Goal: Information Seeking & Learning: Learn about a topic

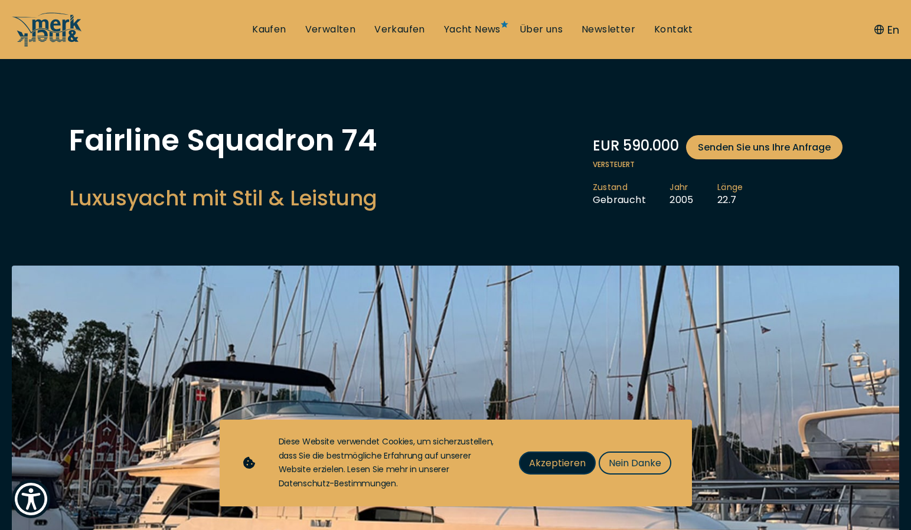
click at [560, 469] on span "Akzeptieren" at bounding box center [557, 463] width 57 height 15
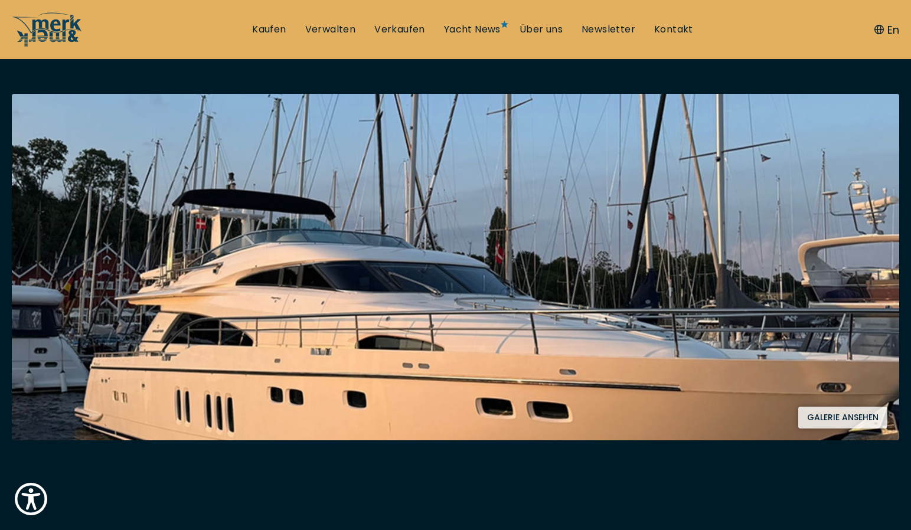
scroll to position [332, 0]
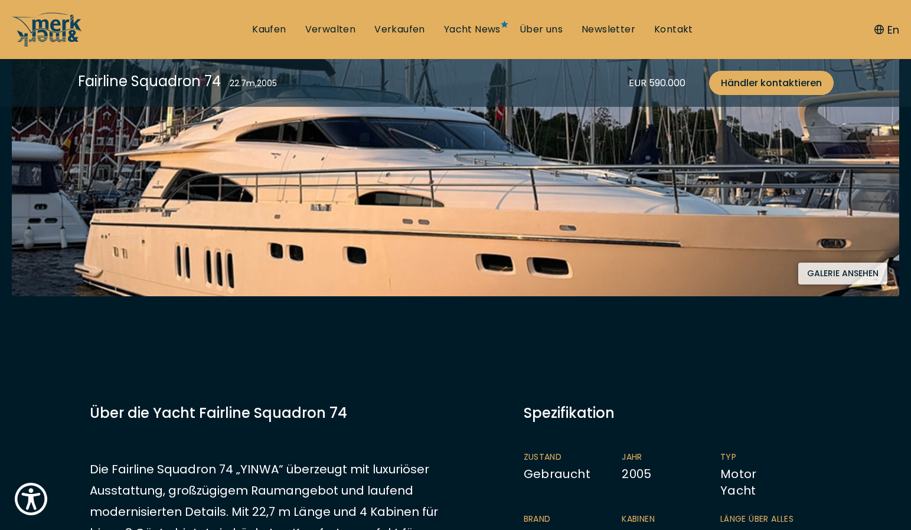
click at [839, 271] on button "Galerie ansehen" at bounding box center [842, 274] width 89 height 22
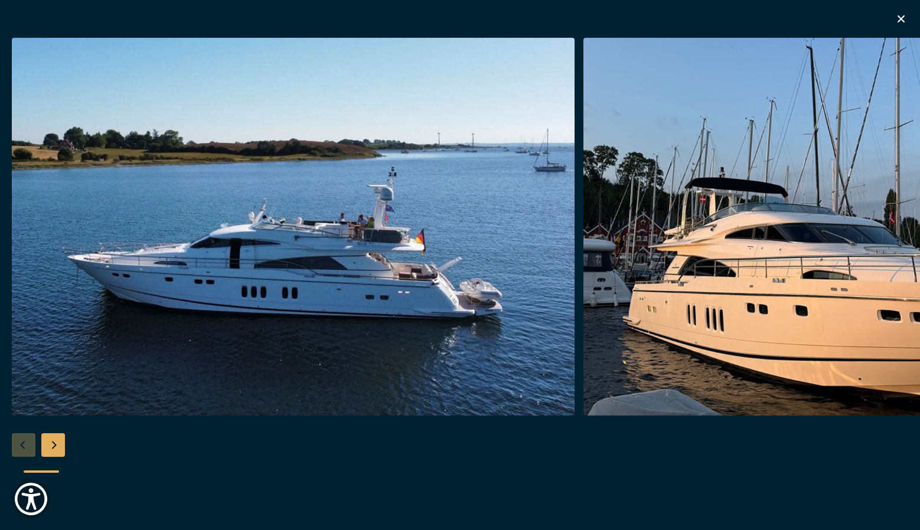
click at [448, 295] on img "button" at bounding box center [293, 227] width 563 height 378
click at [442, 301] on img "button" at bounding box center [293, 227] width 563 height 378
click at [51, 446] on div "Next slide" at bounding box center [53, 445] width 24 height 24
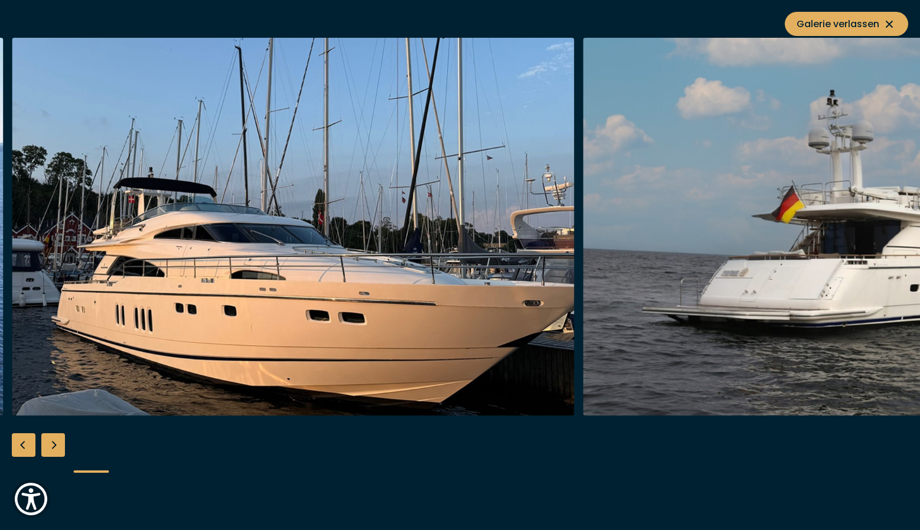
click at [51, 445] on div "Next slide" at bounding box center [53, 445] width 24 height 24
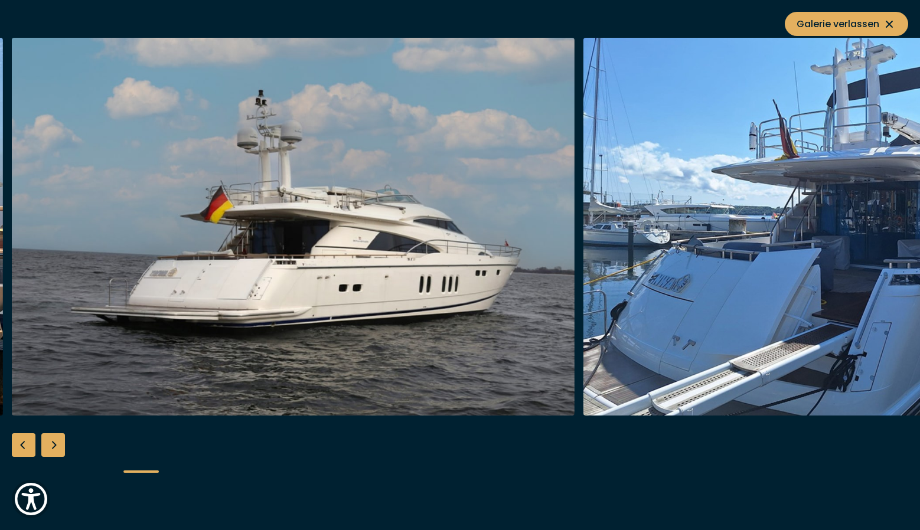
click at [51, 445] on div "Next slide" at bounding box center [53, 445] width 24 height 24
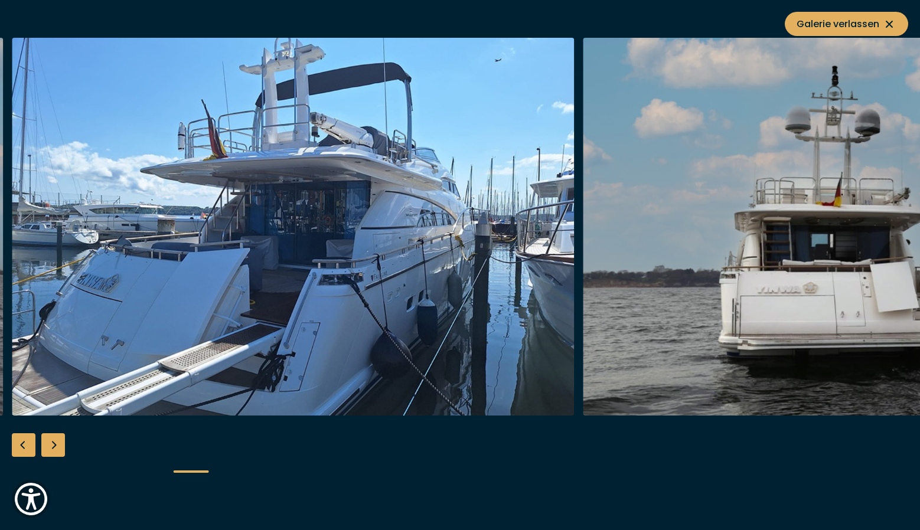
click at [51, 445] on div "Next slide" at bounding box center [53, 445] width 24 height 24
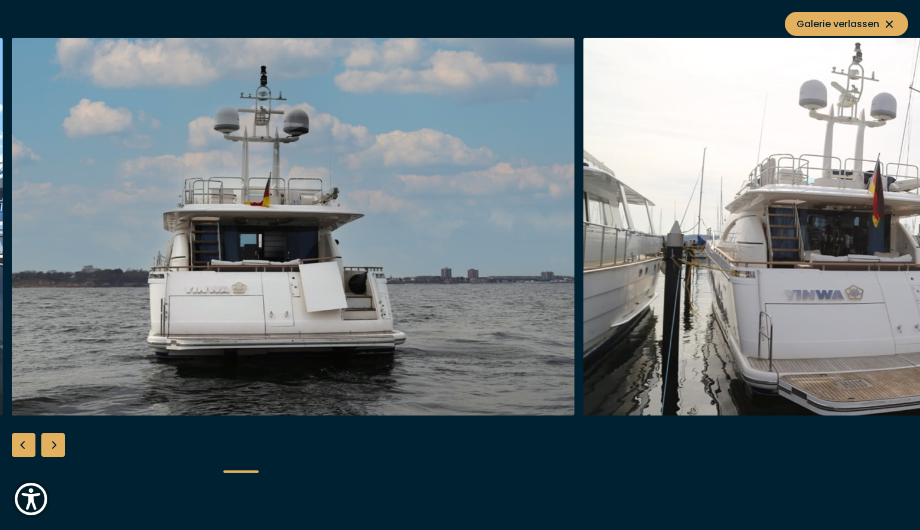
click at [51, 445] on div "Next slide" at bounding box center [53, 445] width 24 height 24
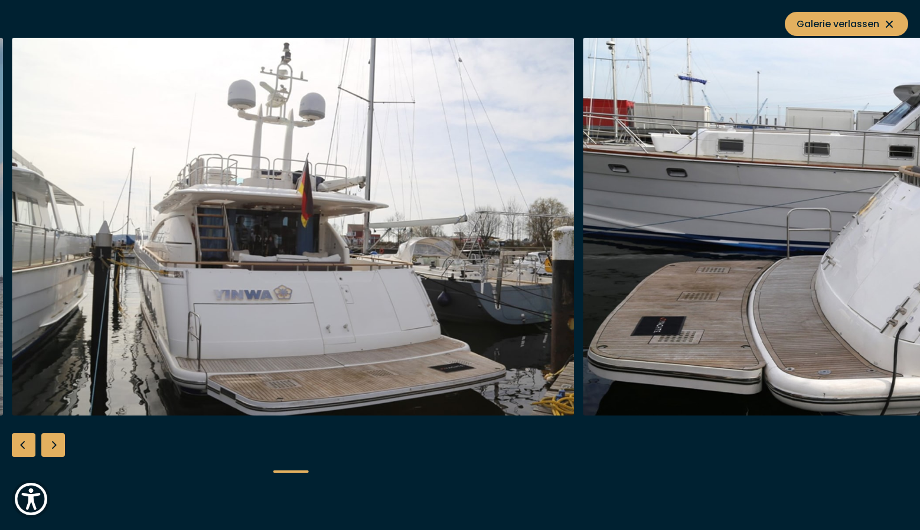
click at [51, 445] on div "Next slide" at bounding box center [53, 445] width 24 height 24
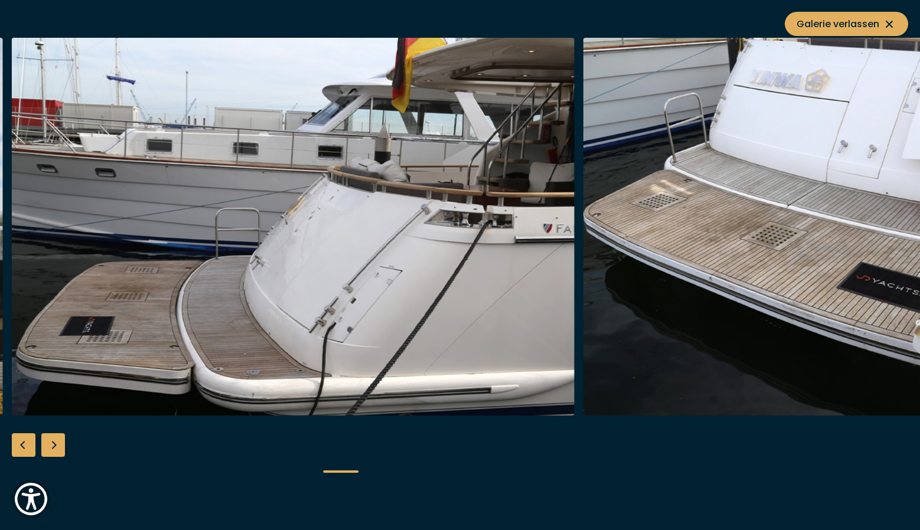
click at [51, 445] on div "Next slide" at bounding box center [53, 445] width 24 height 24
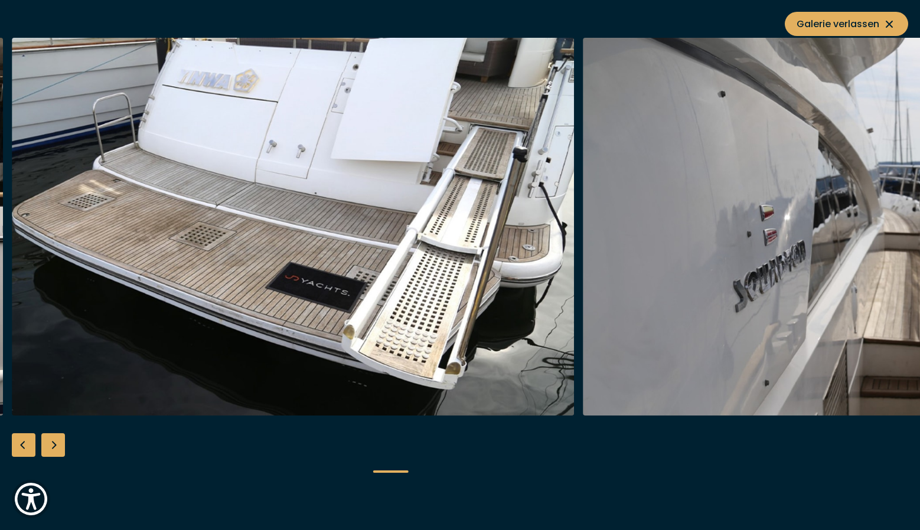
click at [51, 445] on div "Next slide" at bounding box center [53, 445] width 24 height 24
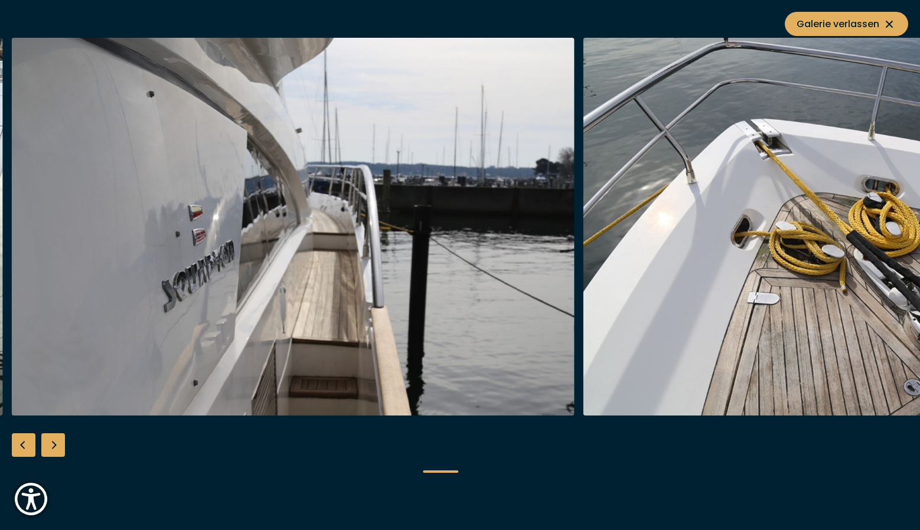
click at [51, 446] on div "Next slide" at bounding box center [53, 445] width 24 height 24
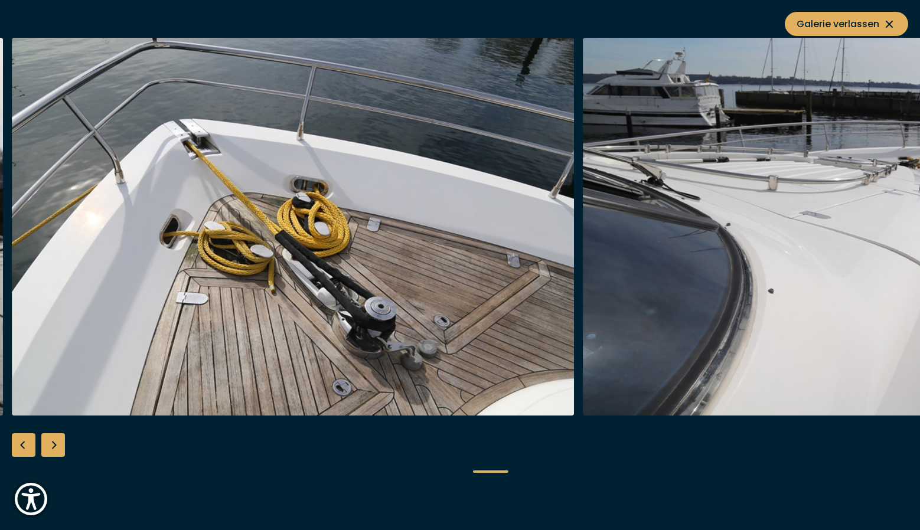
click at [51, 446] on div "Next slide" at bounding box center [53, 445] width 24 height 24
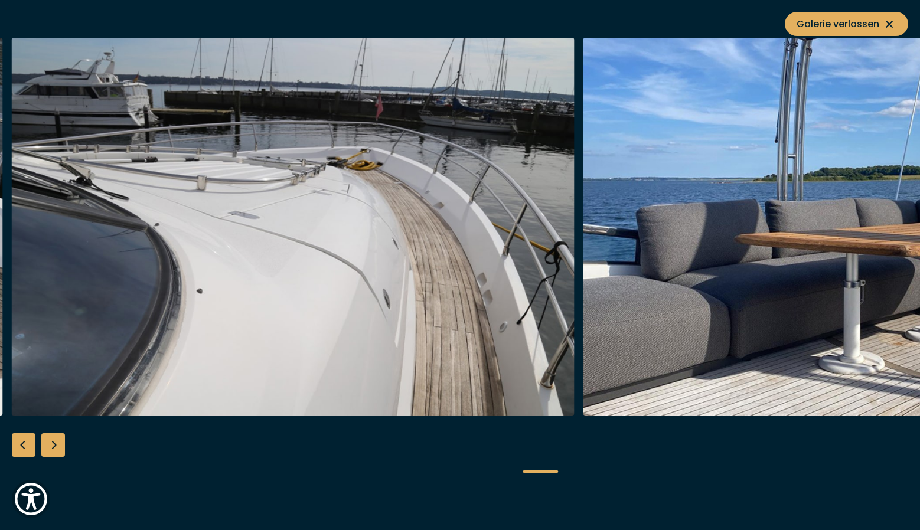
click at [51, 446] on div "Next slide" at bounding box center [53, 445] width 24 height 24
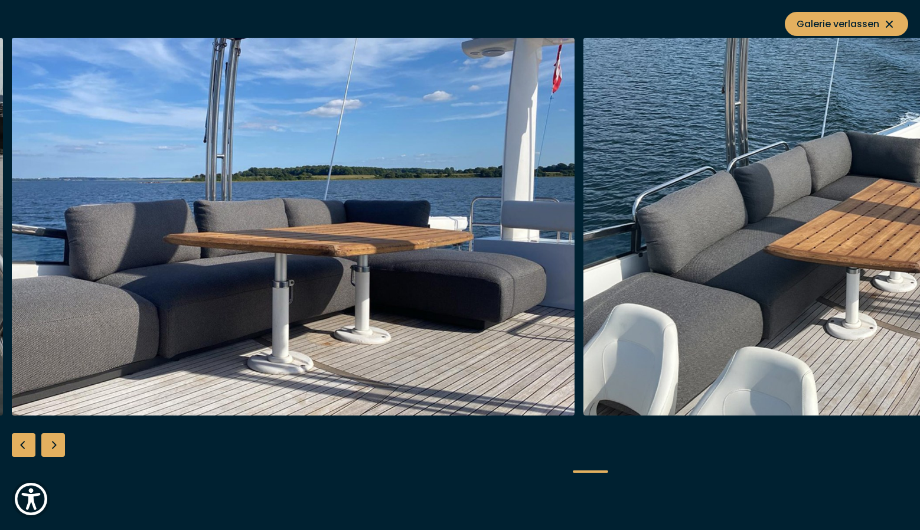
click at [51, 446] on div "Next slide" at bounding box center [53, 445] width 24 height 24
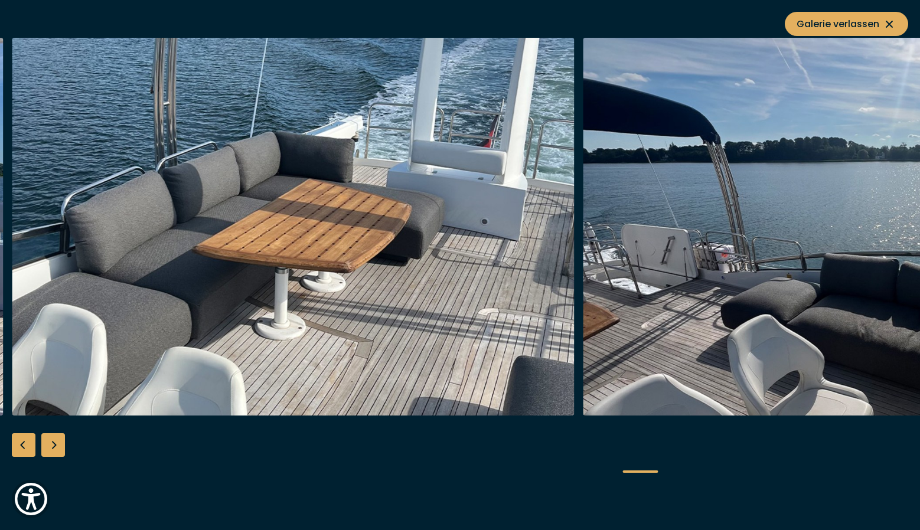
click at [51, 446] on div "Next slide" at bounding box center [53, 445] width 24 height 24
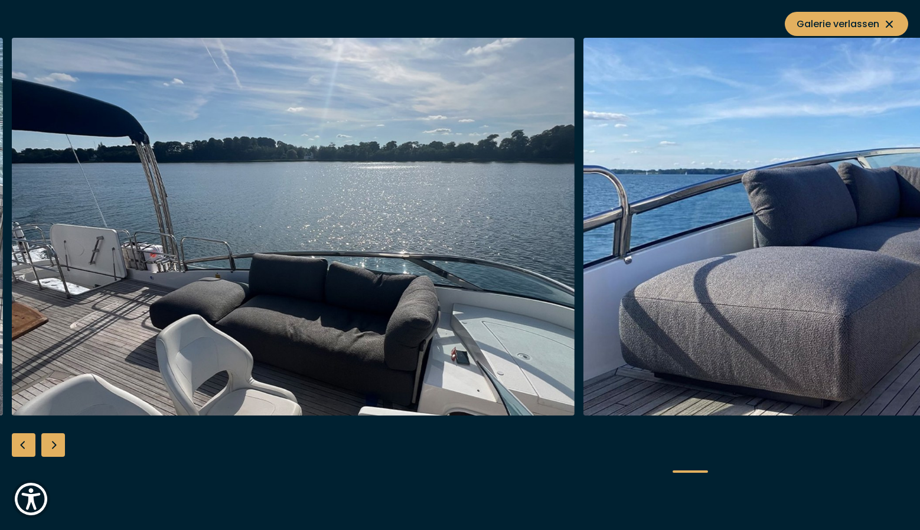
click at [51, 446] on div "Next slide" at bounding box center [53, 445] width 24 height 24
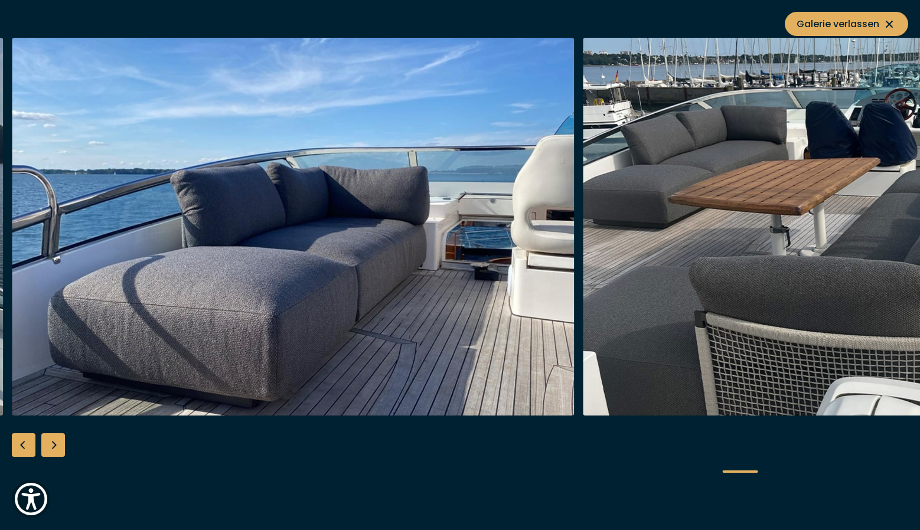
click at [51, 446] on div "Next slide" at bounding box center [53, 445] width 24 height 24
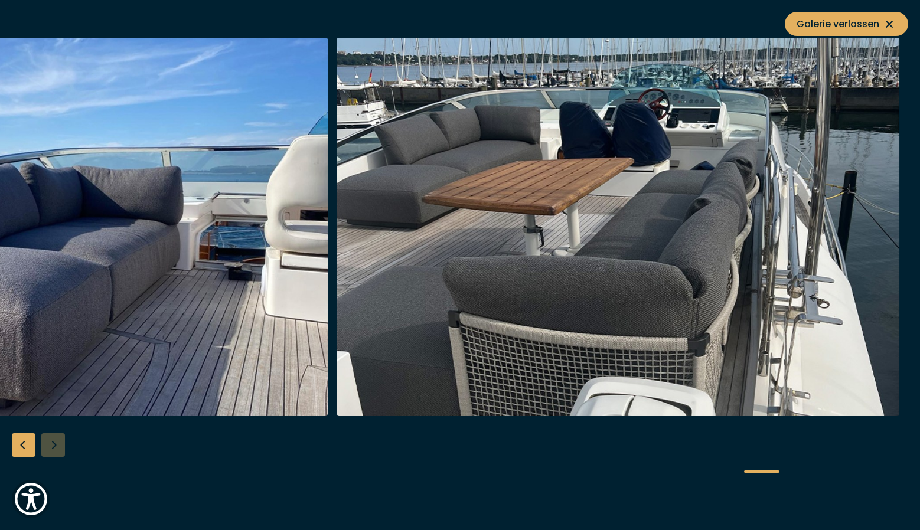
click at [51, 446] on div at bounding box center [460, 265] width 920 height 455
click at [53, 446] on div at bounding box center [460, 265] width 920 height 455
click at [876, 22] on span "Galerie verlassen" at bounding box center [846, 24] width 100 height 15
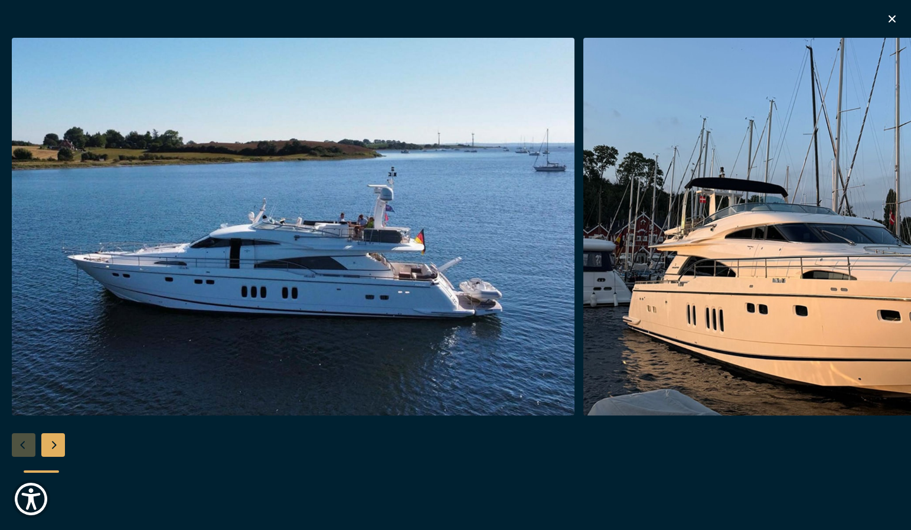
scroll to position [660, 0]
click at [890, 21] on icon "button" at bounding box center [891, 18] width 7 height 7
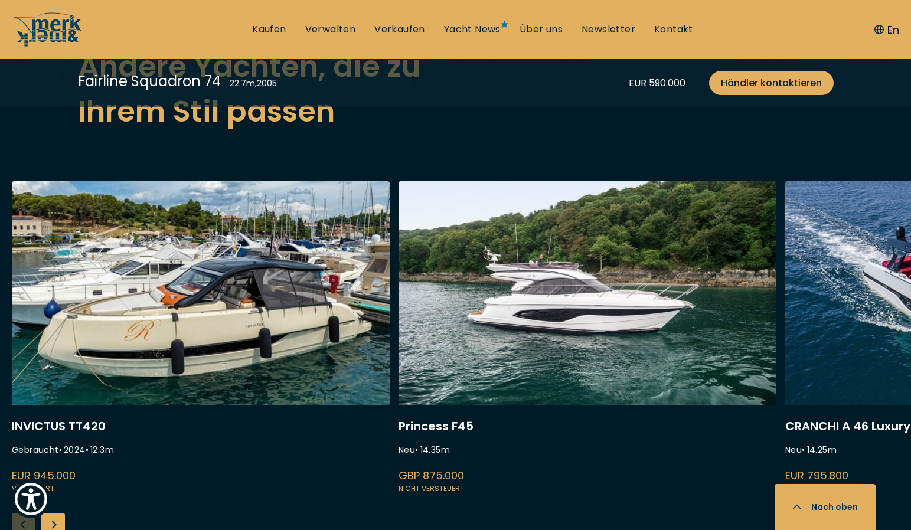
scroll to position [3115, 0]
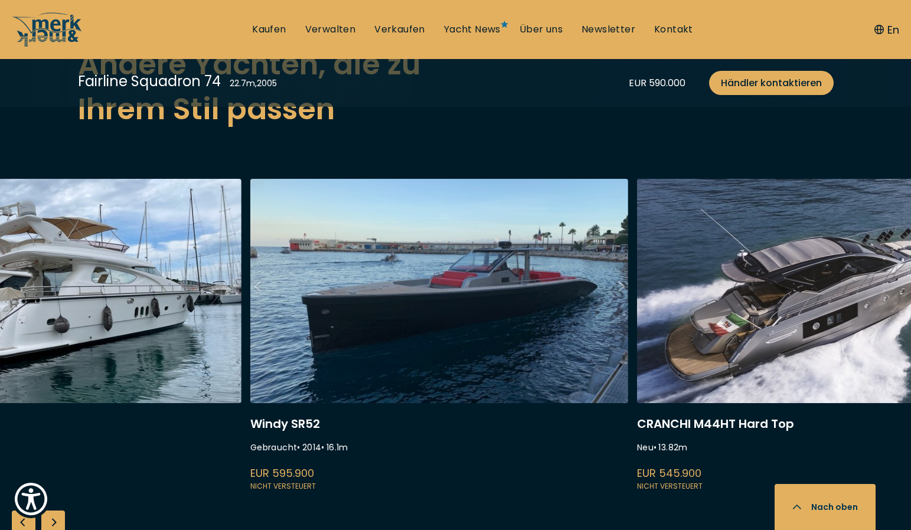
click at [625, 485] on div "INVICTUS TT420 Gebraucht • 2024 • 12.3 m EUR 945.000 Versteuert Princess F45 Ne…" at bounding box center [455, 374] width 911 height 391
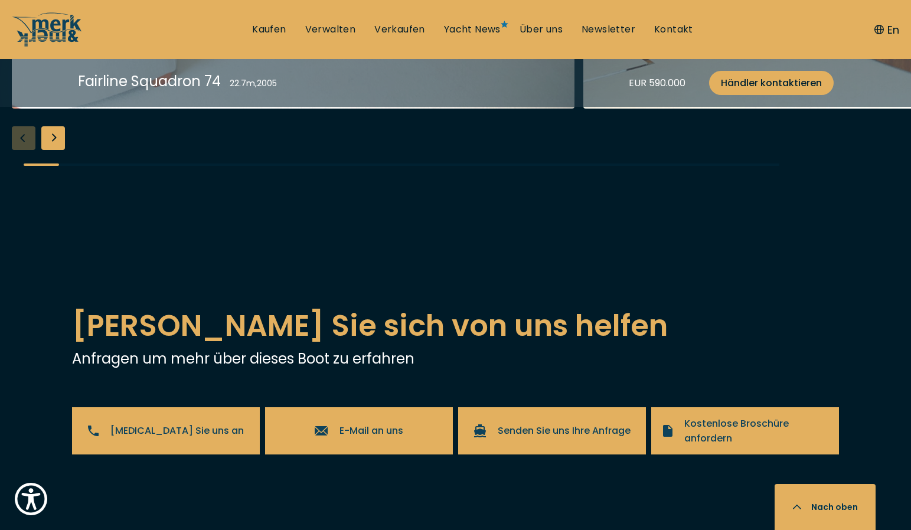
scroll to position [2405, 0]
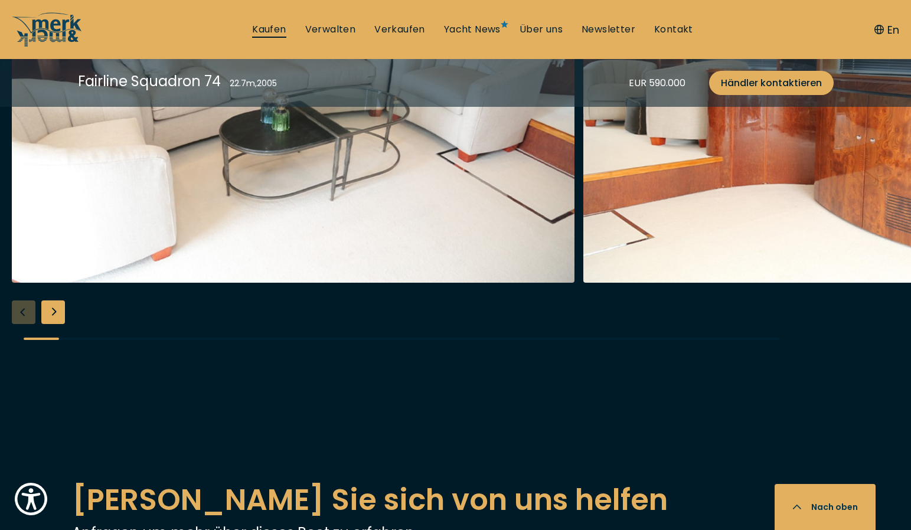
click at [274, 31] on link "Kaufen" at bounding box center [269, 29] width 34 height 13
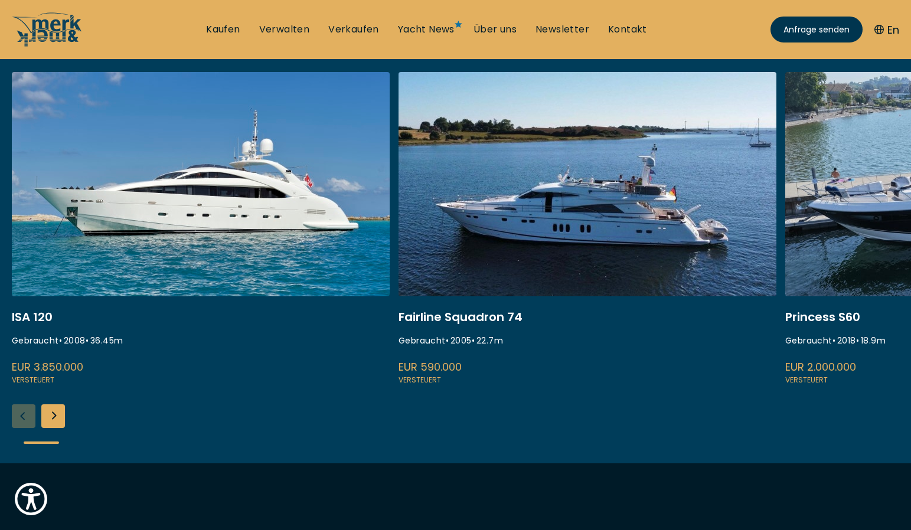
scroll to position [453, 0]
